Goal: Task Accomplishment & Management: Manage account settings

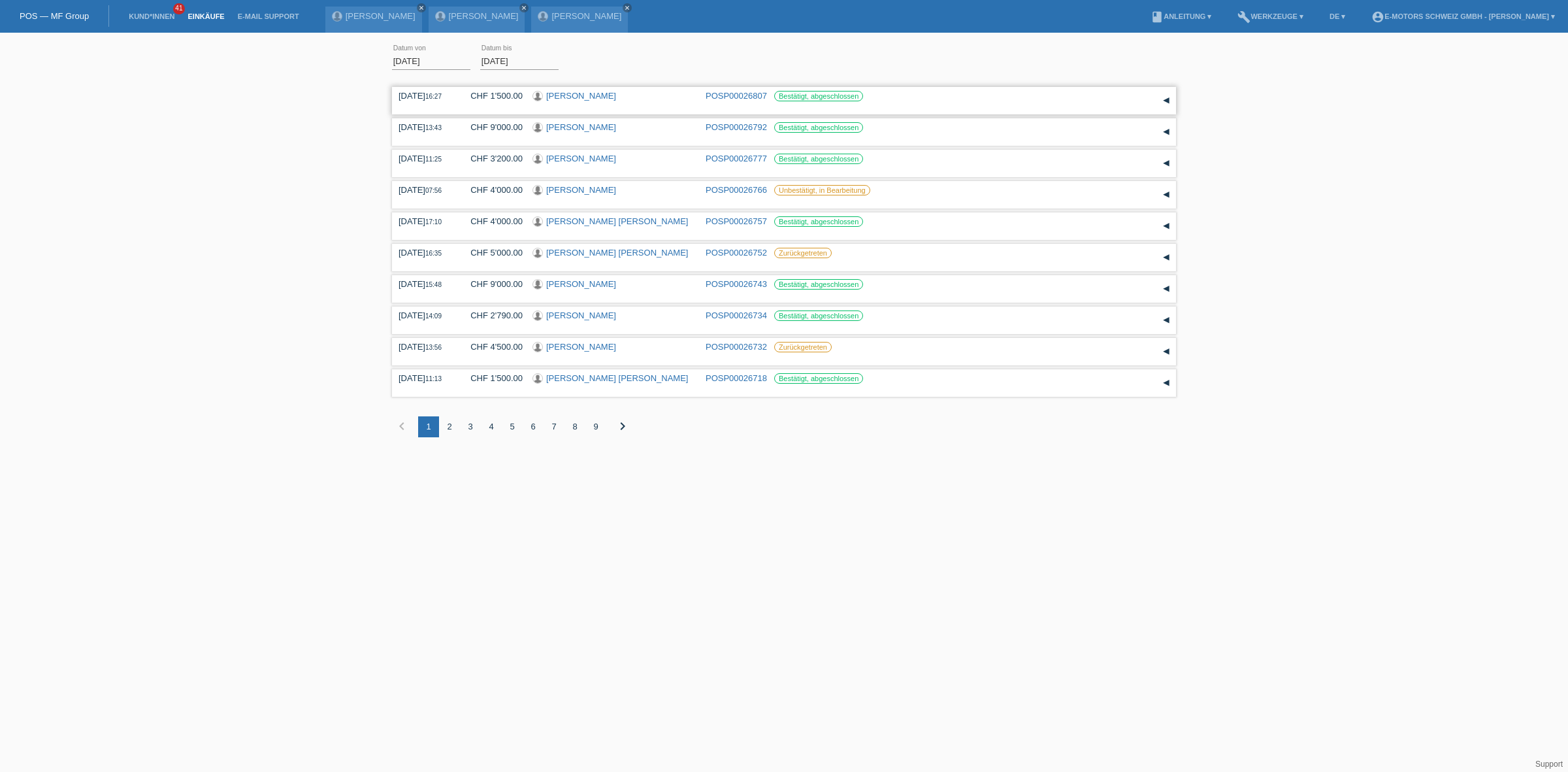
click at [555, 94] on link "Mario Piras" at bounding box center [581, 95] width 70 height 10
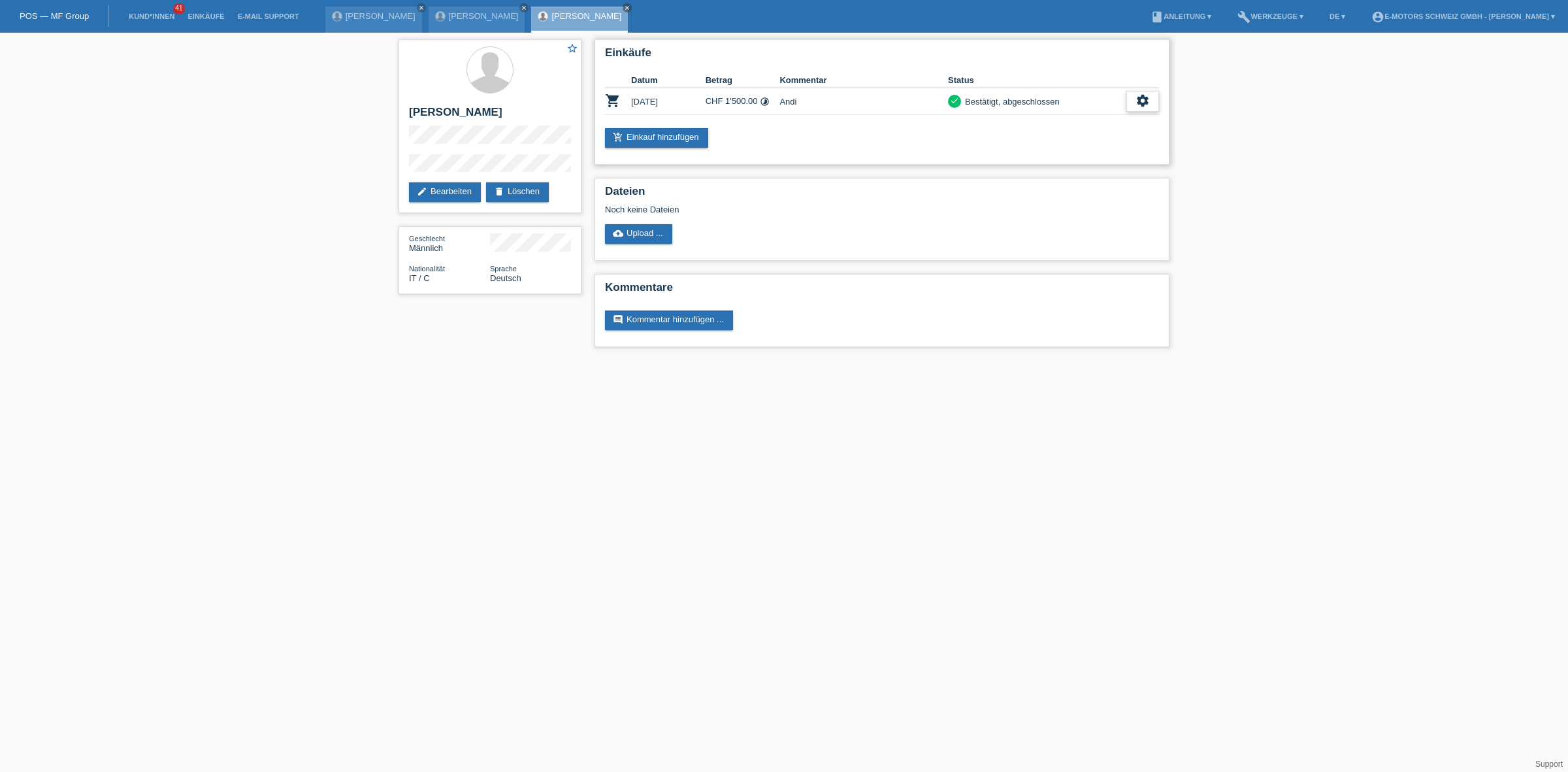
click at [1146, 101] on icon "settings" at bounding box center [1143, 101] width 15 height 15
click at [1103, 118] on div "fullscreen Anzeigen" at bounding box center [1094, 121] width 128 height 19
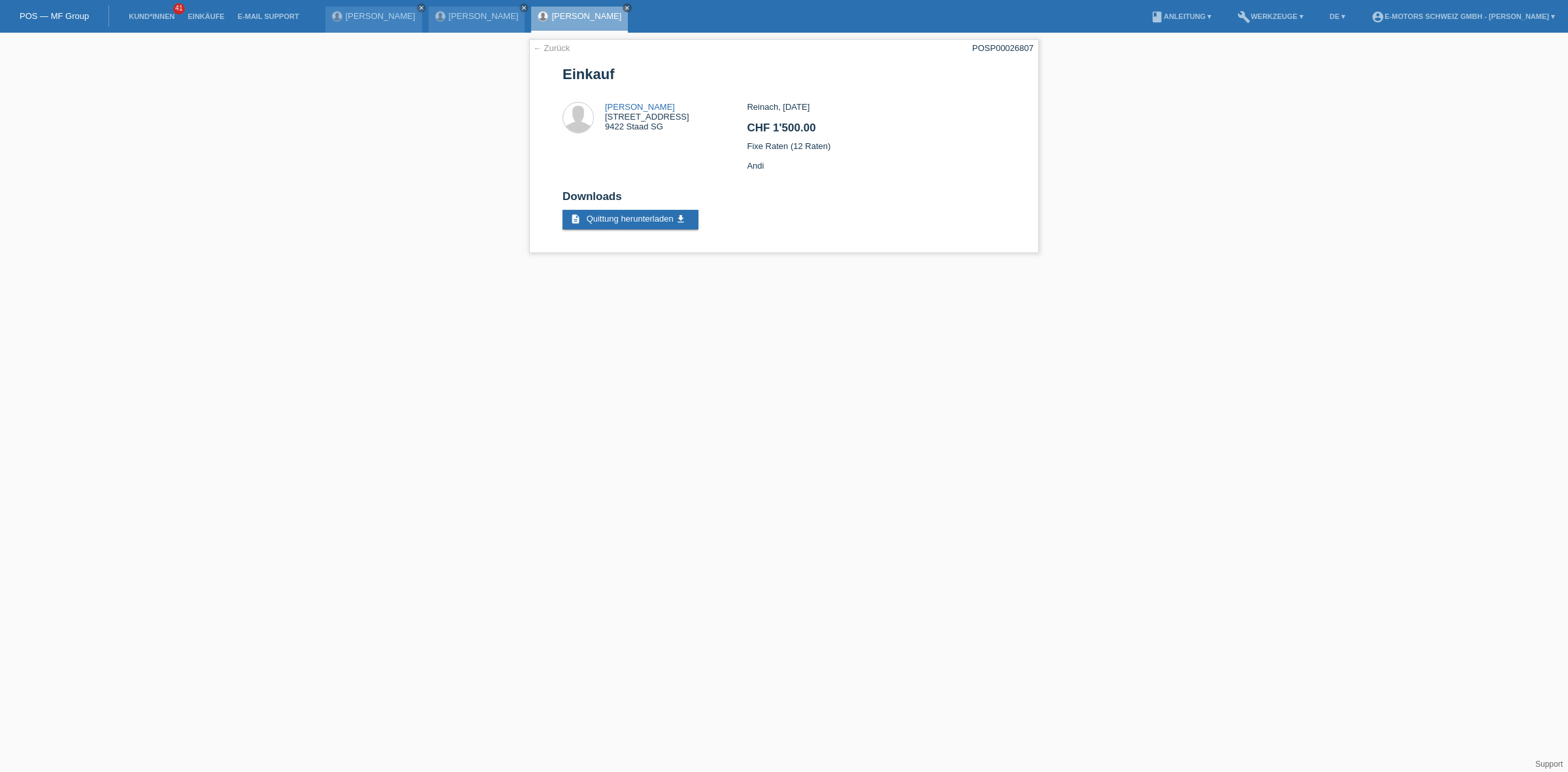
click at [579, 12] on link "Mario Piras" at bounding box center [586, 15] width 70 height 10
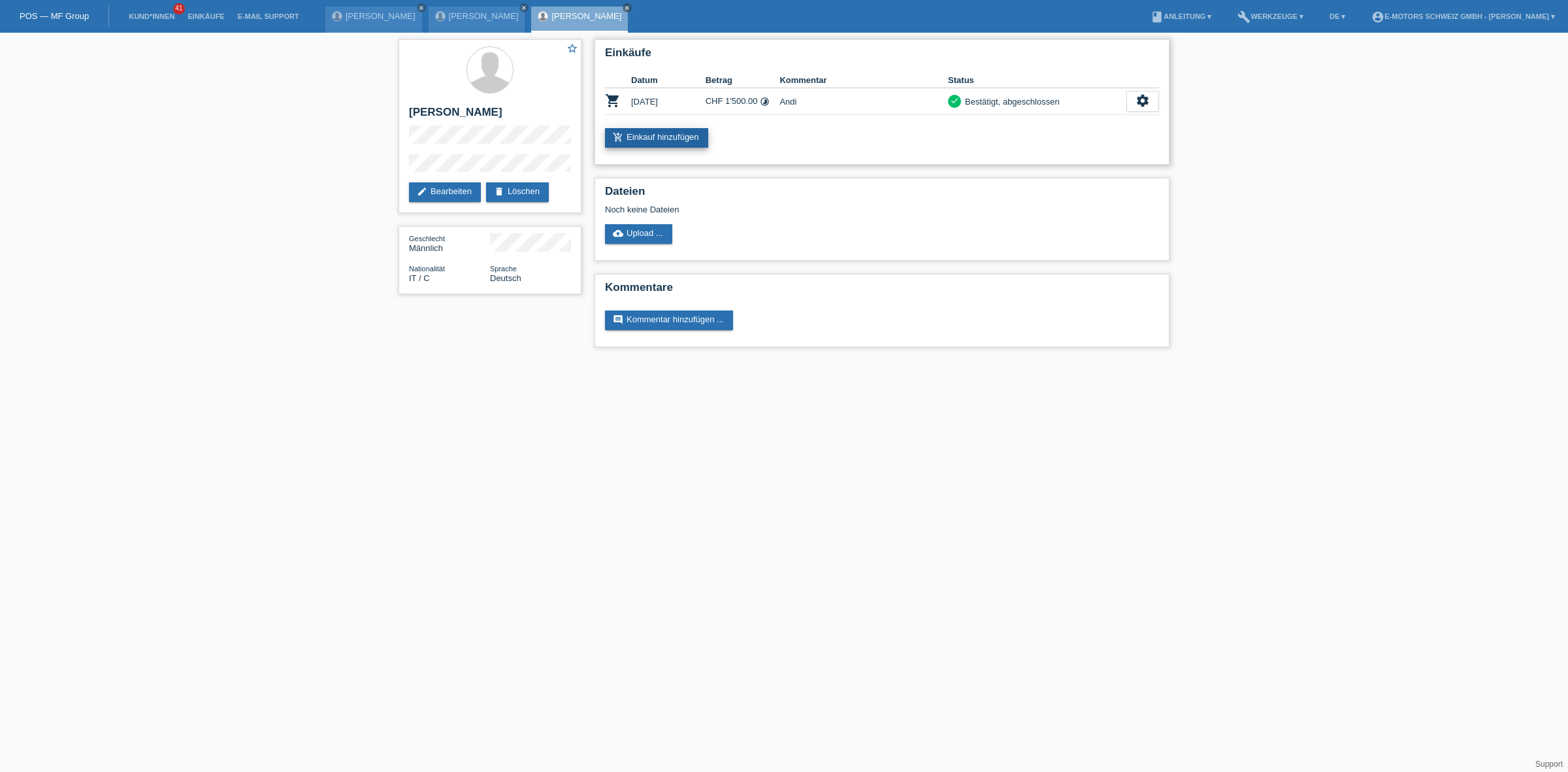
click at [627, 132] on link "add_shopping_cart Einkauf hinzufügen" at bounding box center [656, 138] width 103 height 19
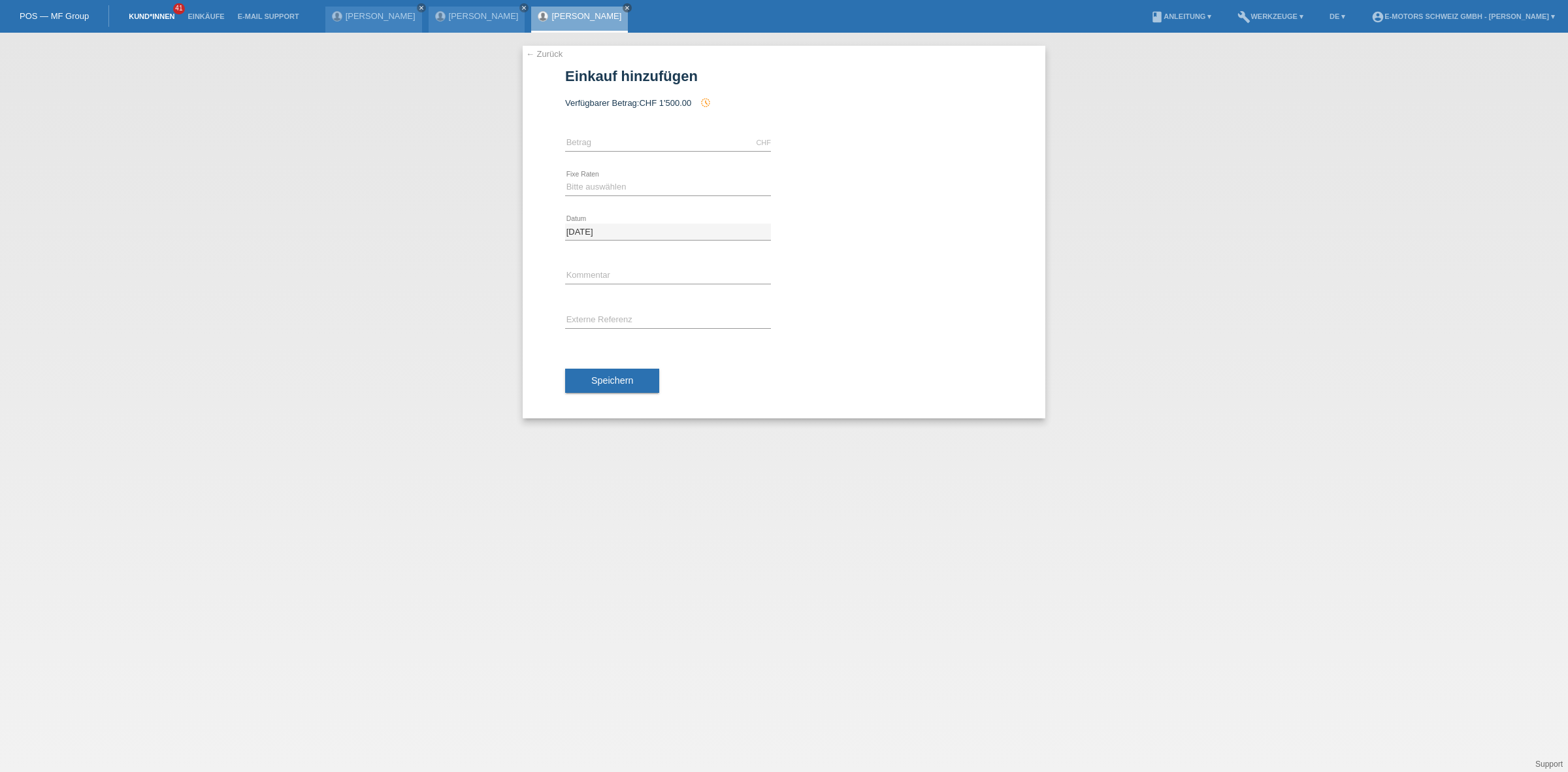
click at [175, 13] on link "Kund*innen" at bounding box center [152, 16] width 59 height 8
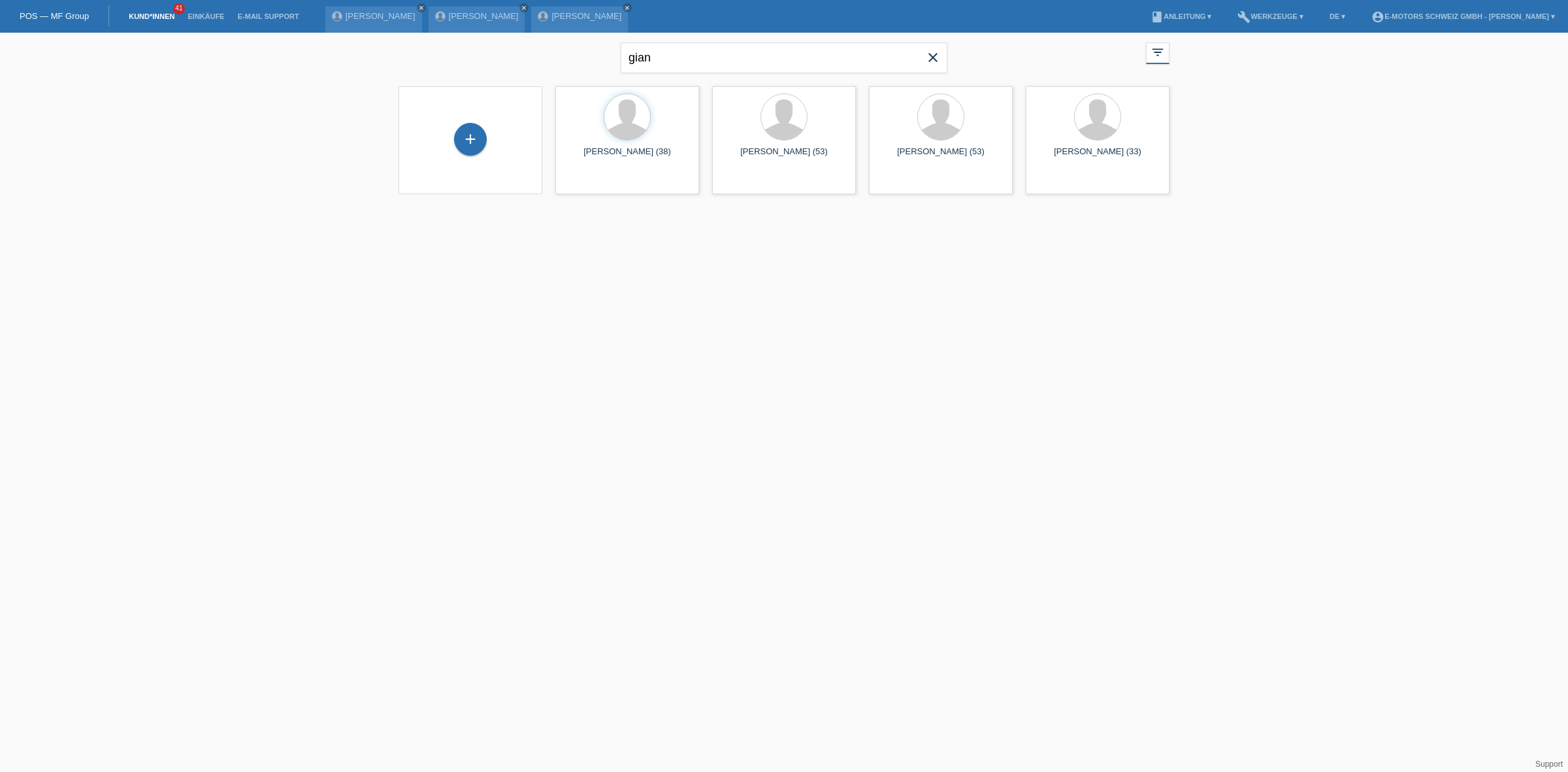
click at [931, 56] on icon "close" at bounding box center [933, 57] width 15 height 15
